Goal: Information Seeking & Learning: Understand process/instructions

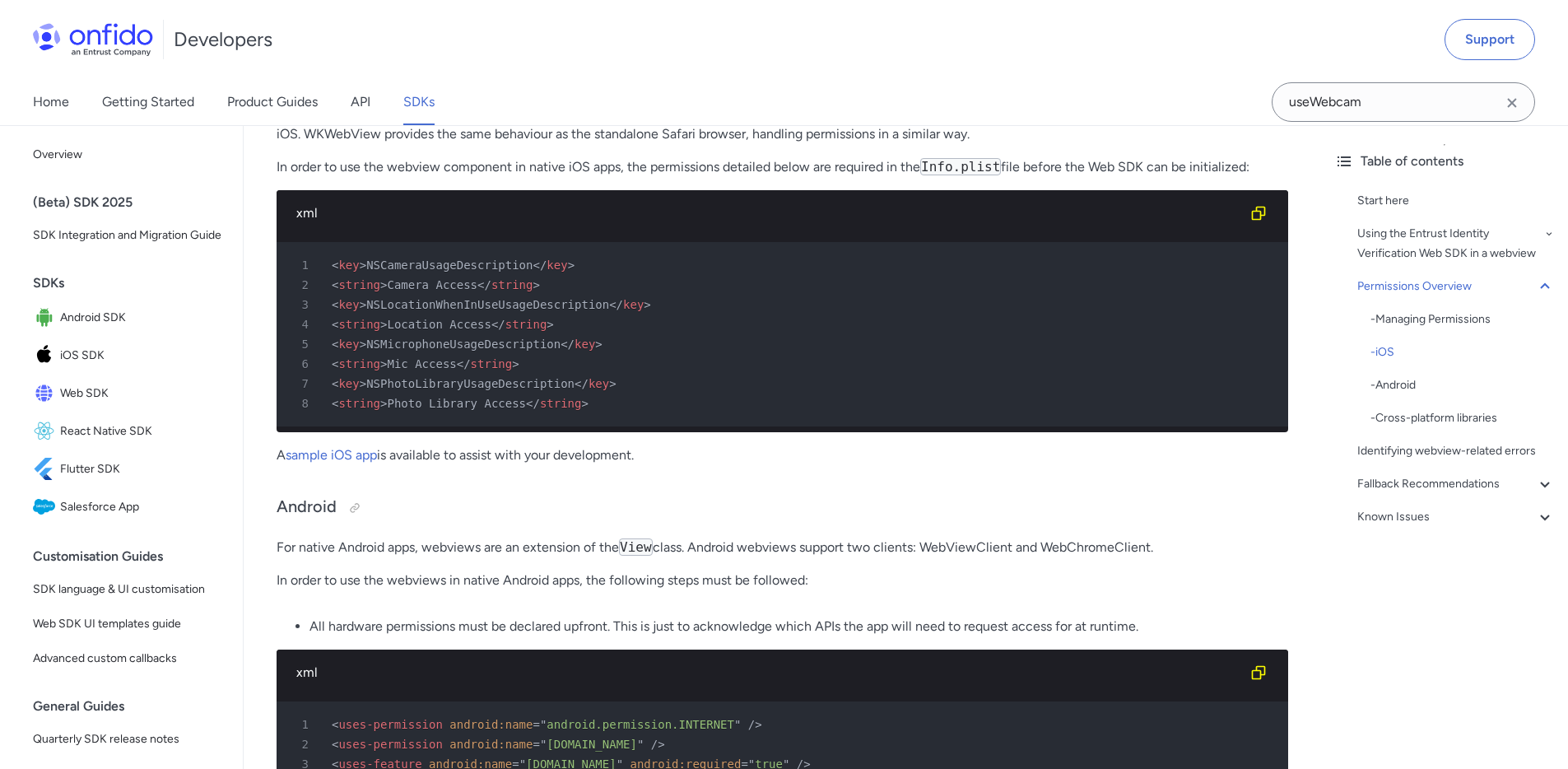
scroll to position [1121, 0]
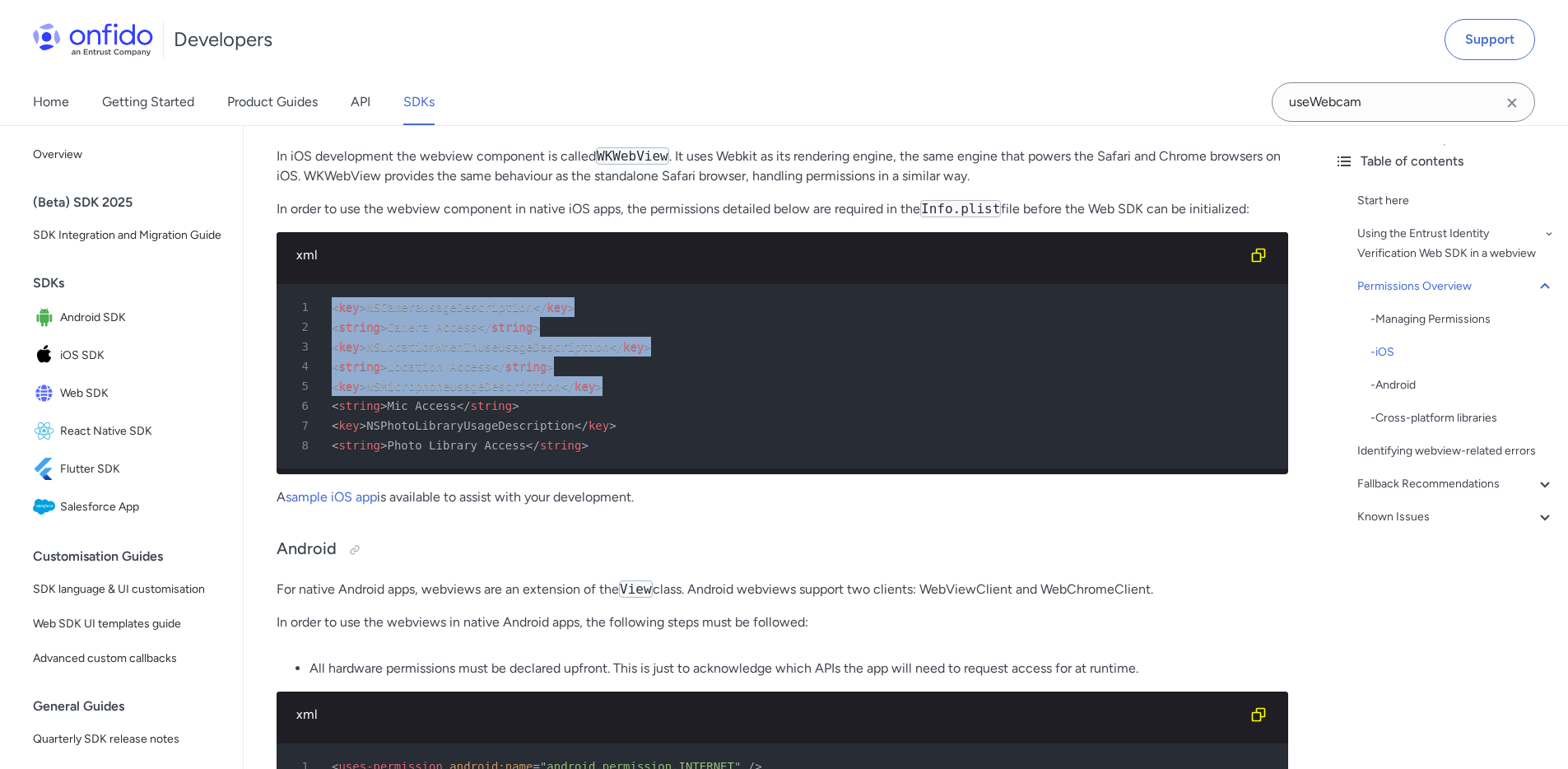
drag, startPoint x: 332, startPoint y: 305, endPoint x: 700, endPoint y: 386, distance: 376.8
click at [700, 386] on pre "1 < key > NSCameraUsageDescription </ key > 2 < string > Camera Access </ strin…" at bounding box center [782, 376] width 1012 height 184
click at [399, 387] on span "NSMicrophoneUsageDescription" at bounding box center [464, 386] width 194 height 13
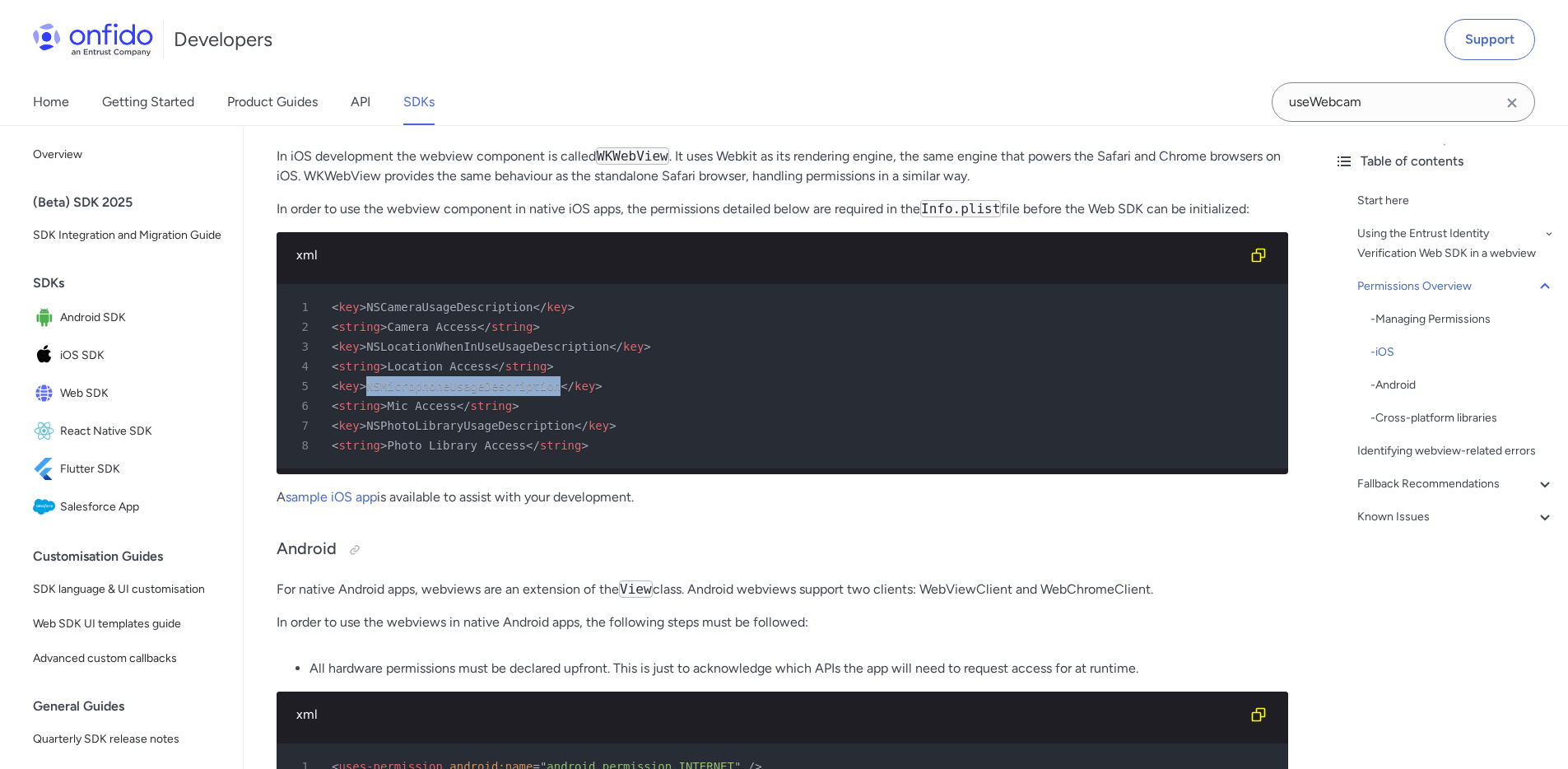
click at [399, 387] on span "NSMicrophoneUsageDescription" at bounding box center [464, 386] width 194 height 13
drag, startPoint x: 315, startPoint y: 212, endPoint x: 1267, endPoint y: 218, distance: 952.0
click at [1267, 218] on p "In order to use the webview component in native iOS apps, the permissions detai…" at bounding box center [782, 209] width 1012 height 20
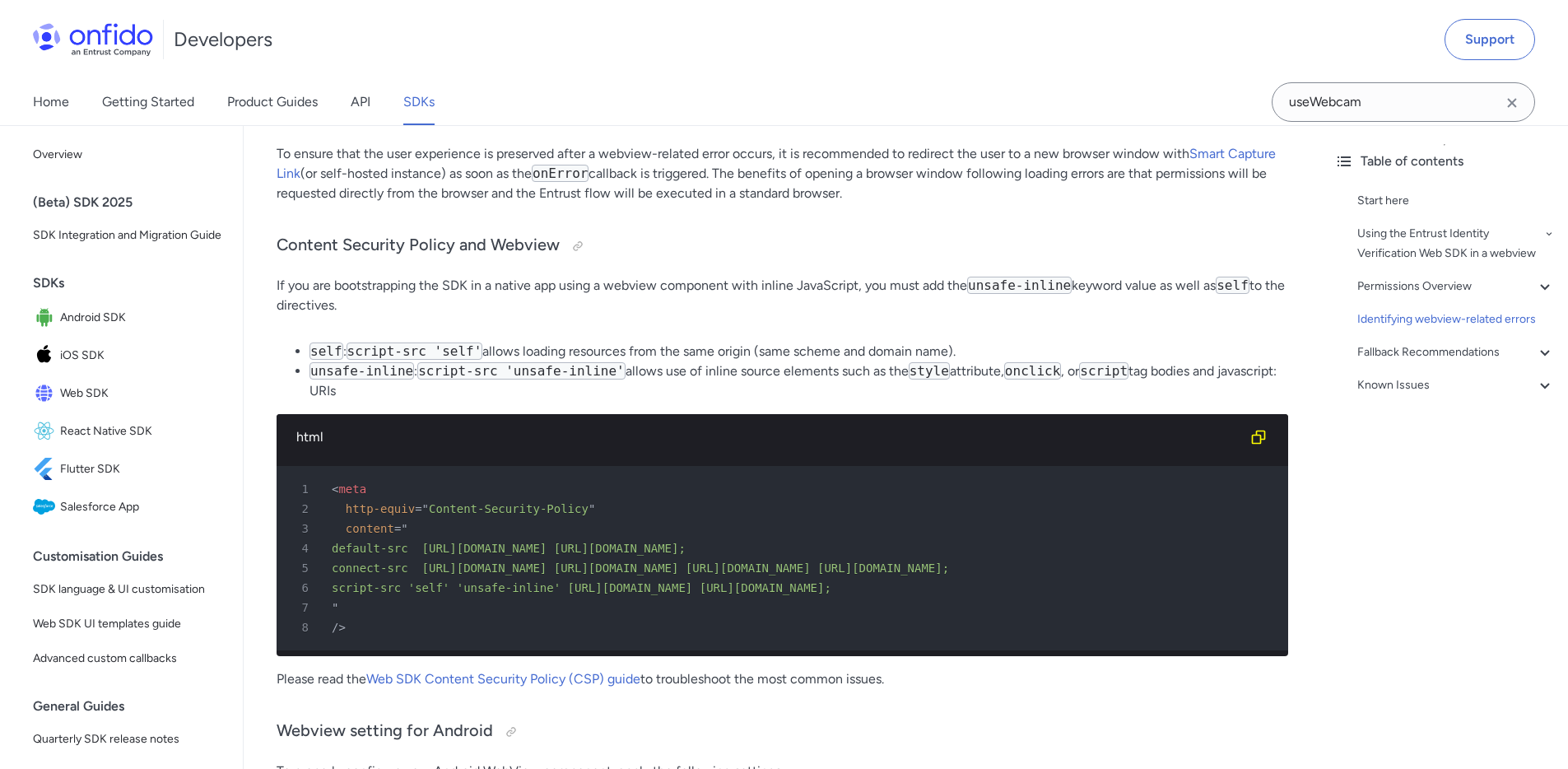
scroll to position [2560, 0]
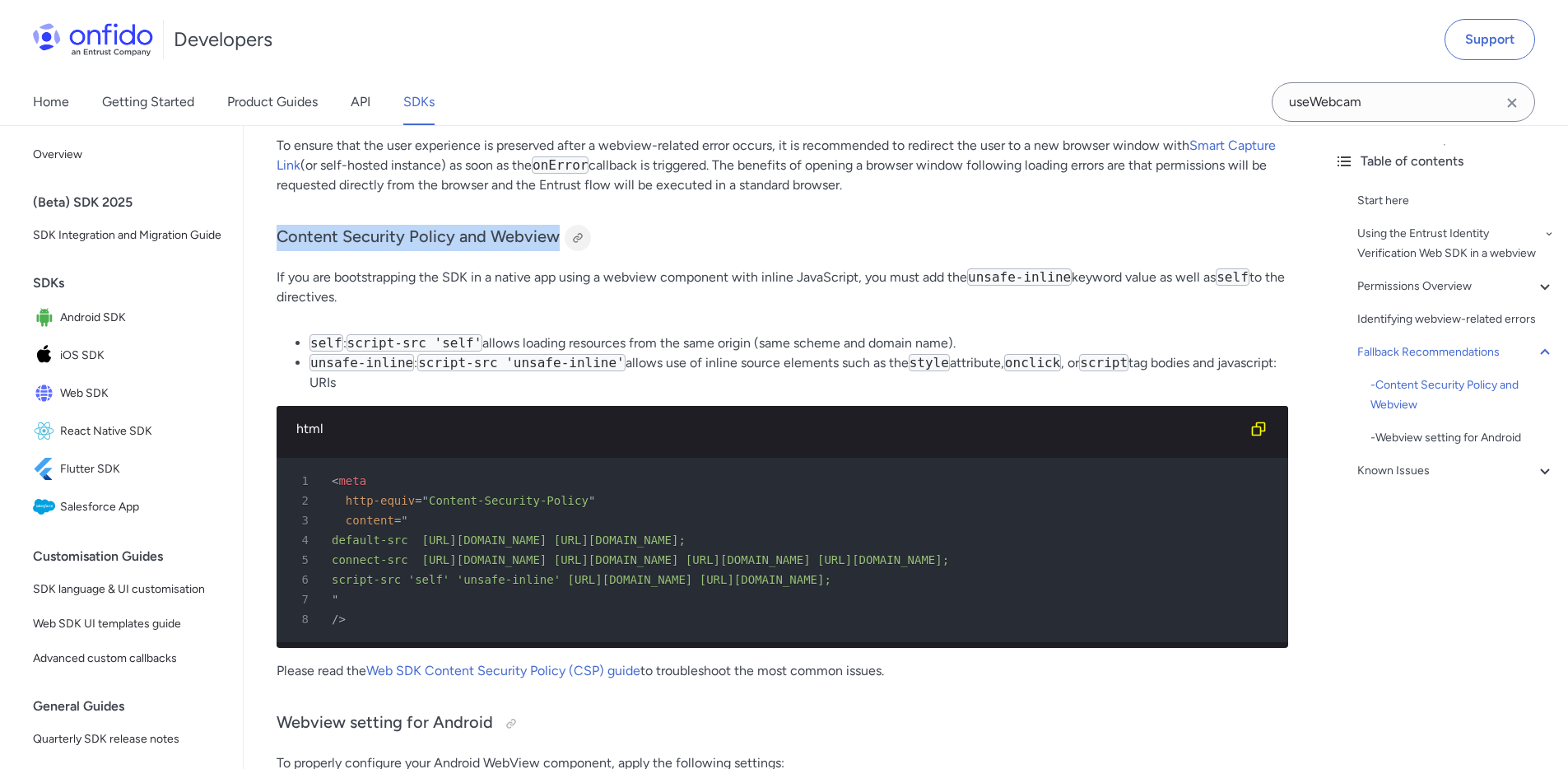
drag, startPoint x: 268, startPoint y: 259, endPoint x: 579, endPoint y: 269, distance: 311.2
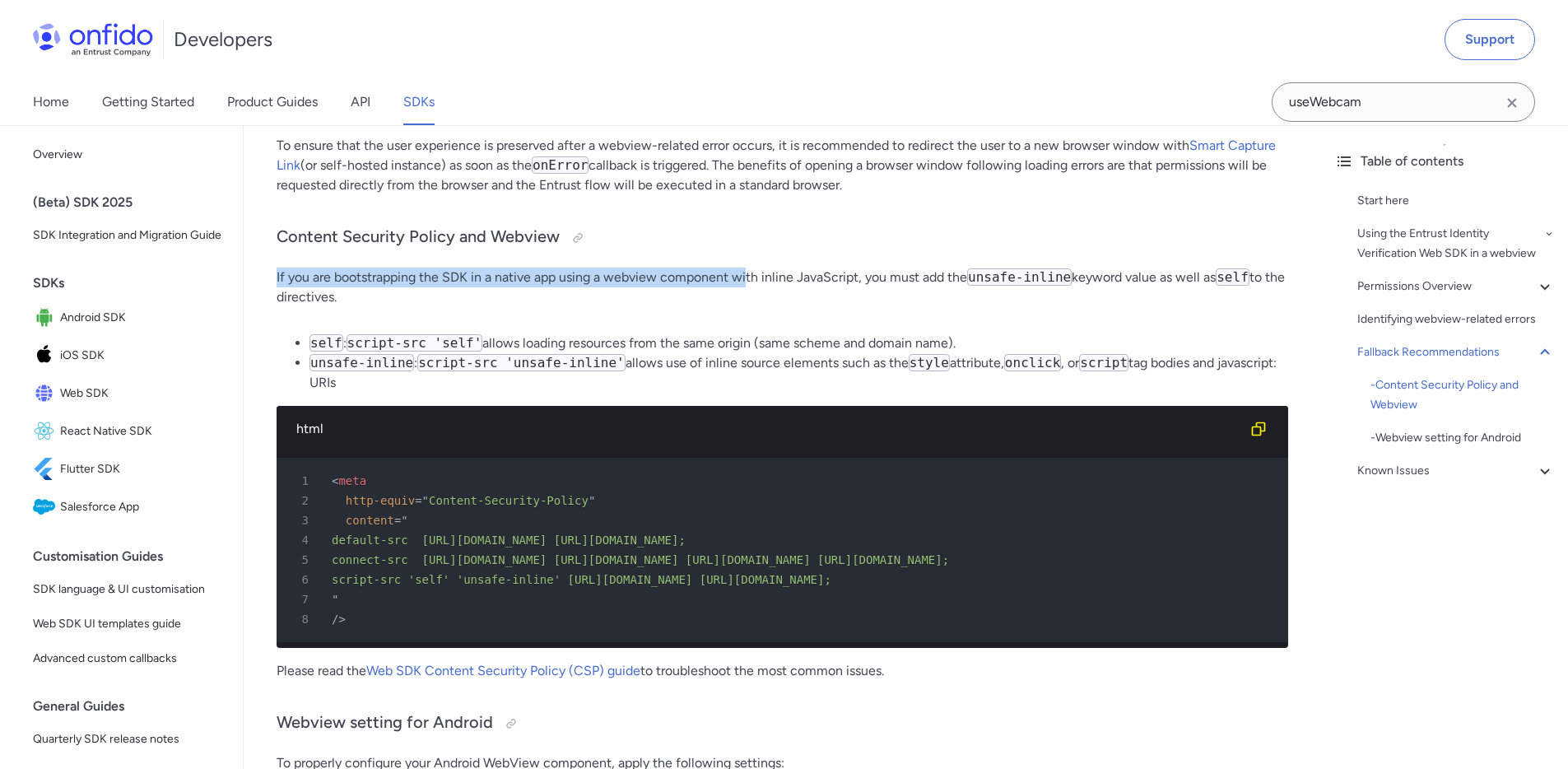
drag, startPoint x: 275, startPoint y: 304, endPoint x: 747, endPoint y: 309, distance: 472.0
click at [983, 285] on code "unsafe-inline" at bounding box center [1020, 277] width 105 height 18
click at [1036, 285] on code "unsafe-inline" at bounding box center [1020, 277] width 105 height 18
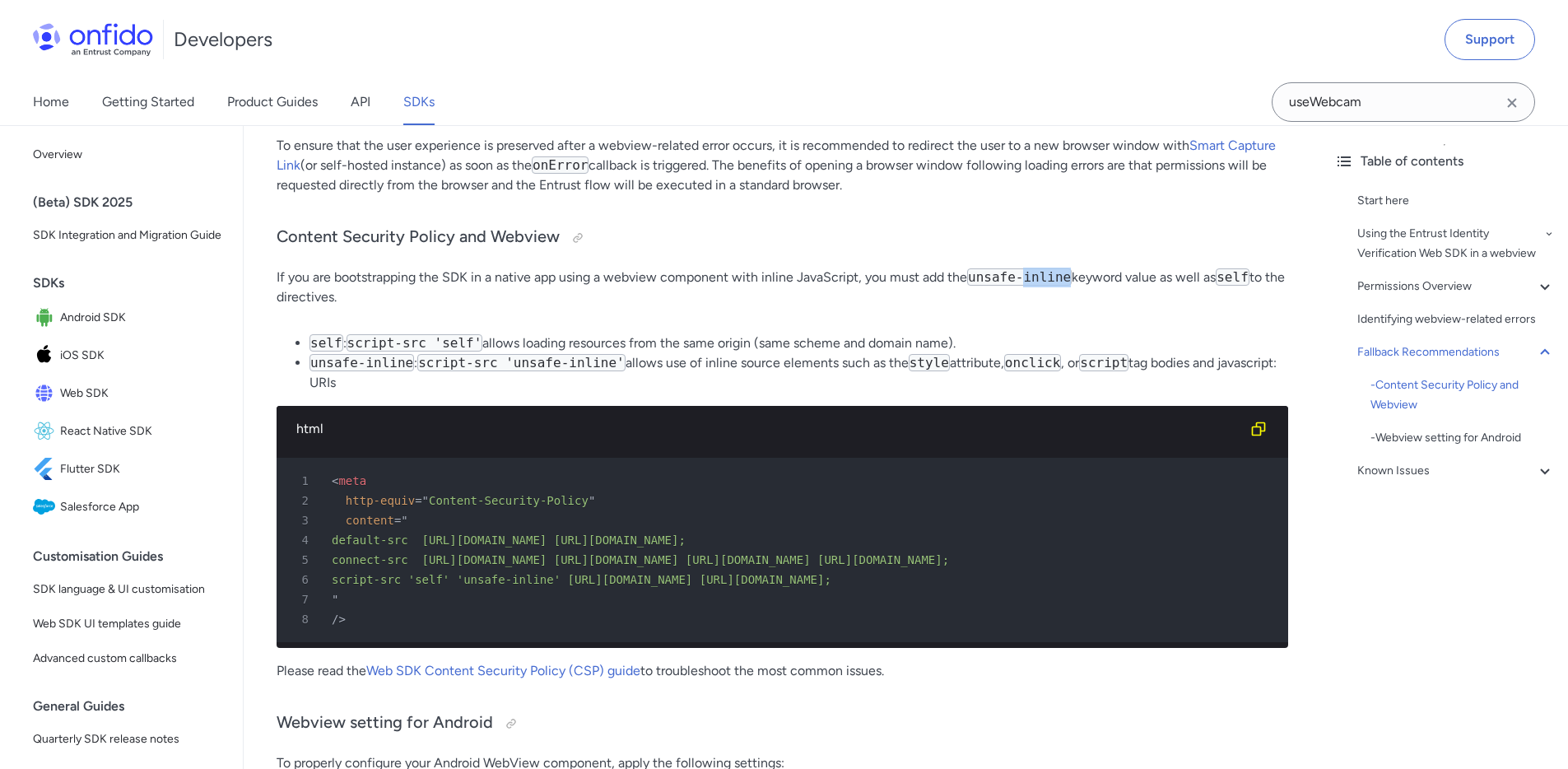
click at [1036, 285] on code "unsafe-inline" at bounding box center [1020, 277] width 105 height 18
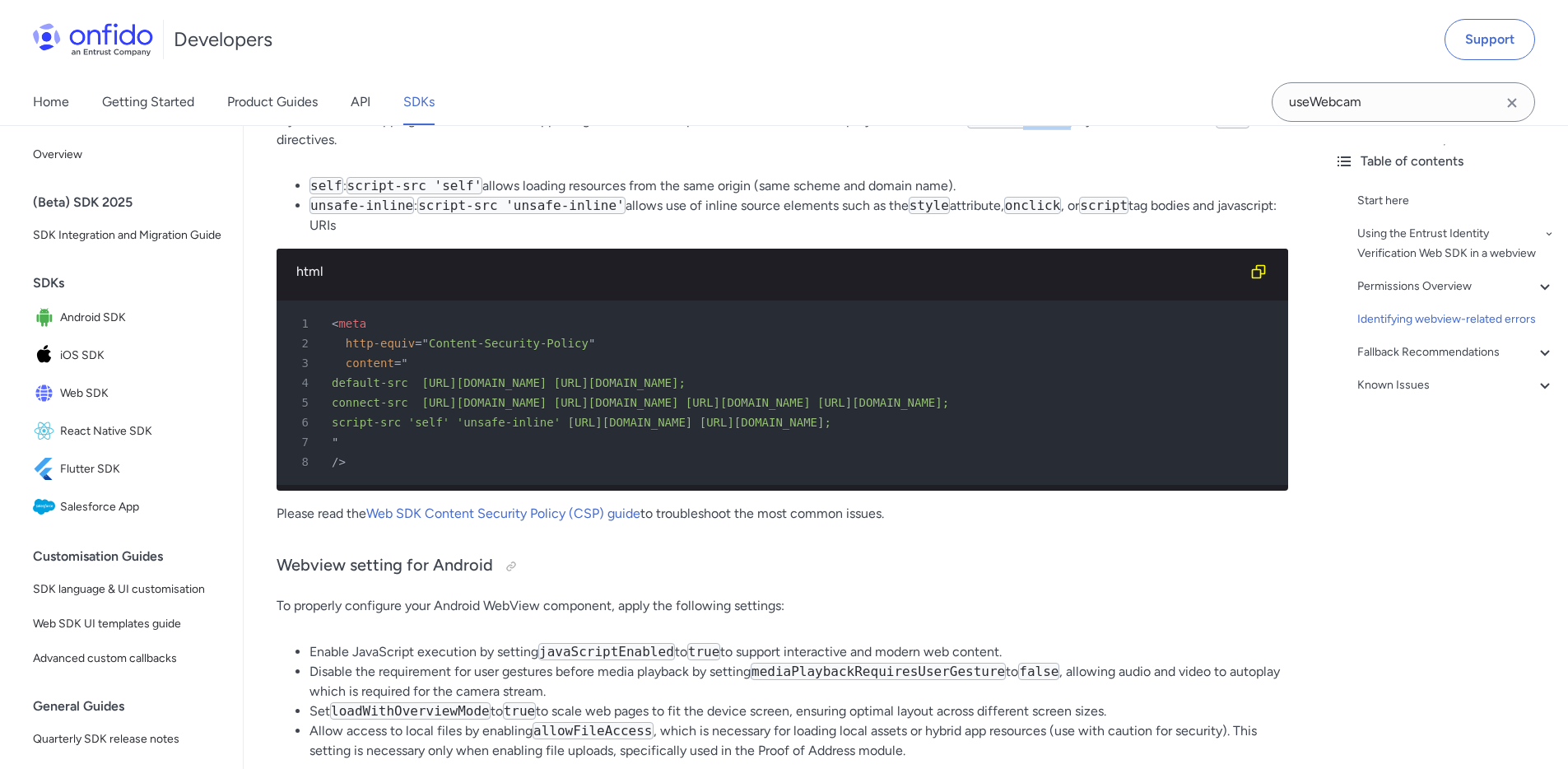
scroll to position [2787, 0]
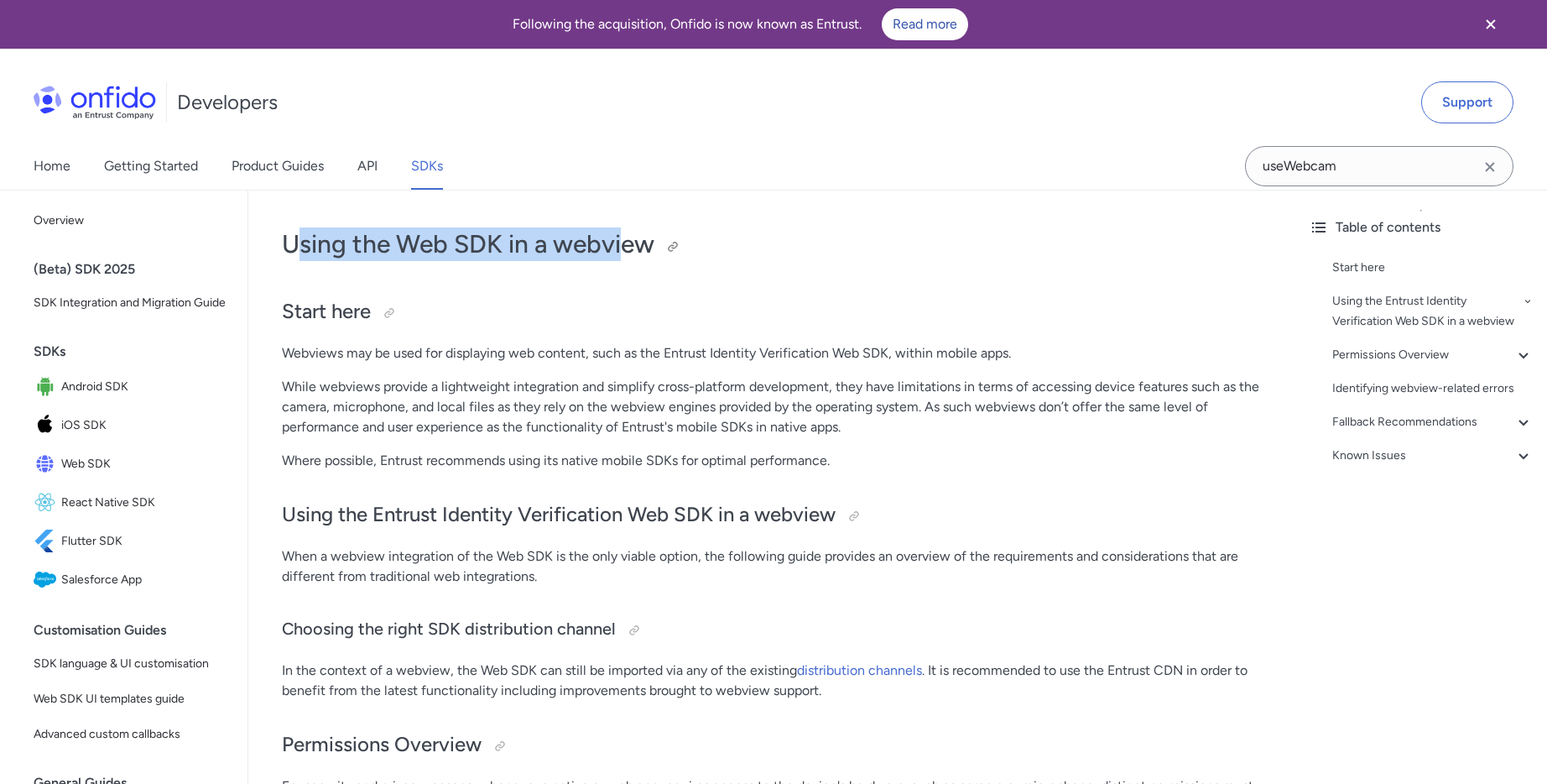
drag, startPoint x: 291, startPoint y: 248, endPoint x: 628, endPoint y: 249, distance: 337.0
click at [628, 249] on h1 "Using the Web SDK in a webview" at bounding box center [771, 244] width 980 height 33
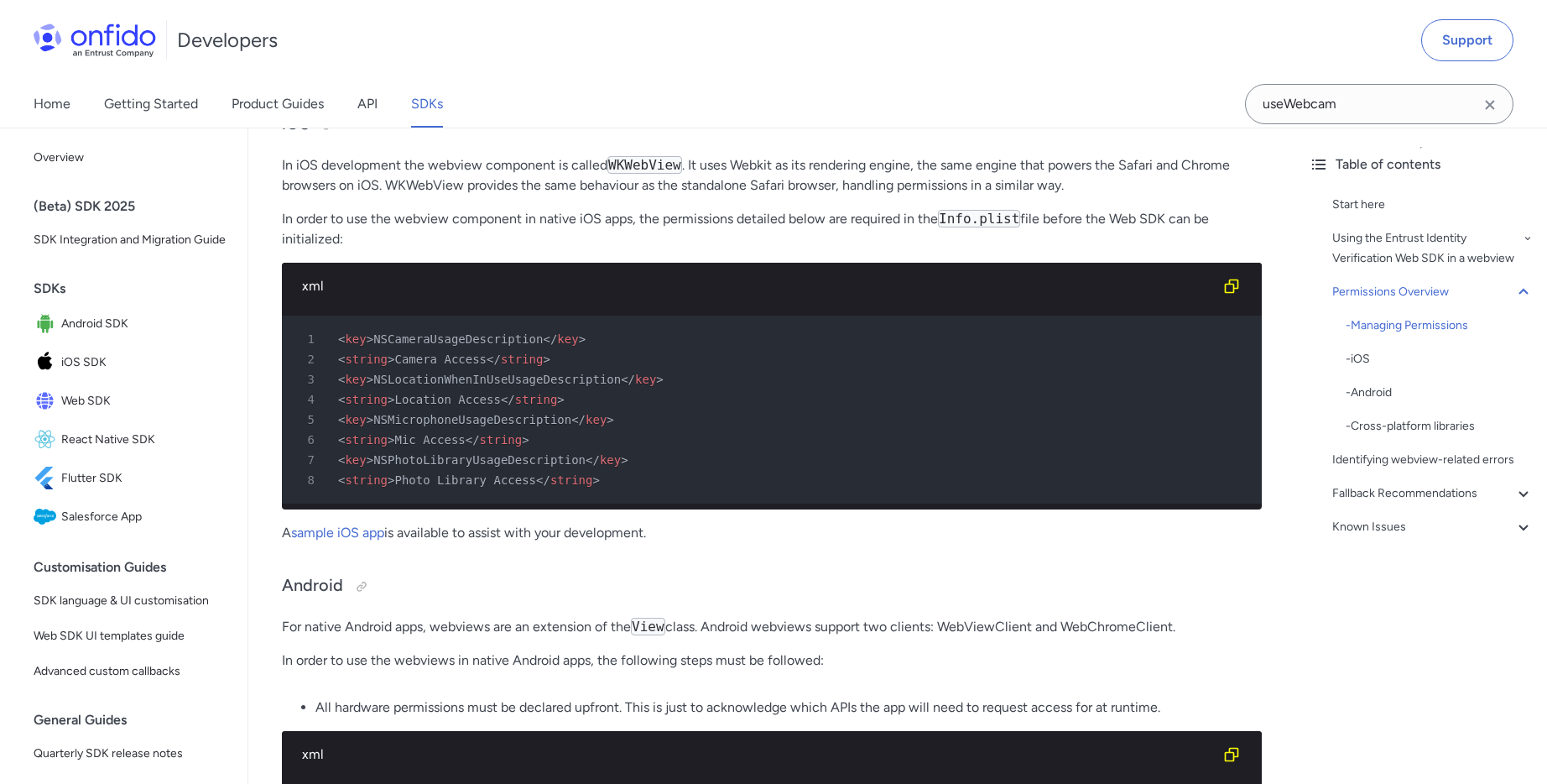
scroll to position [1203, 0]
